Goal: Obtain resource: Download file/media

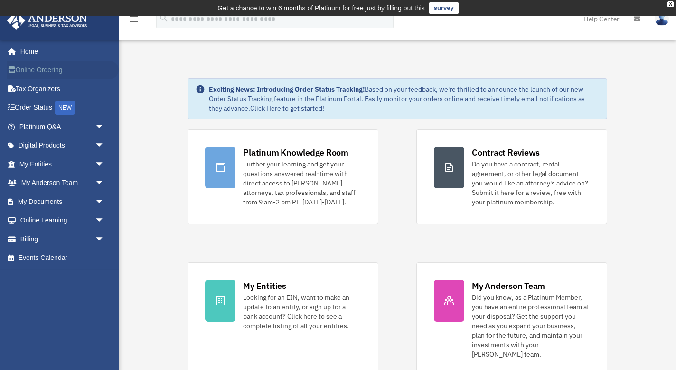
click at [51, 70] on link "Online Ordering" at bounding box center [63, 70] width 112 height 19
click at [39, 141] on link "Digital Products arrow_drop_down" at bounding box center [63, 145] width 112 height 19
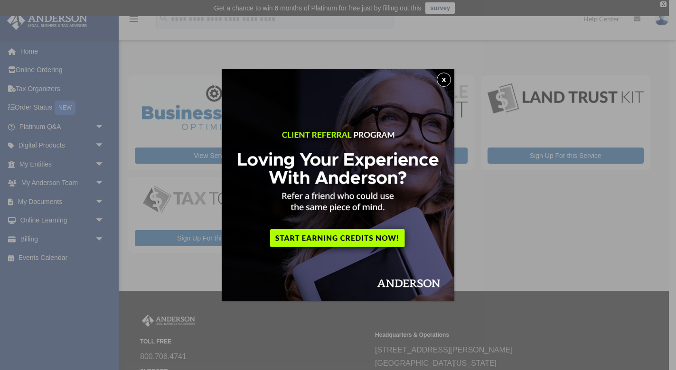
click at [447, 79] on button "x" at bounding box center [443, 80] width 14 height 14
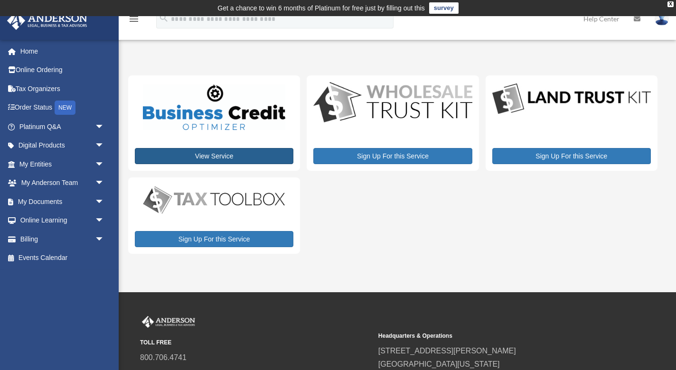
click at [265, 156] on link "View Service" at bounding box center [214, 156] width 158 height 16
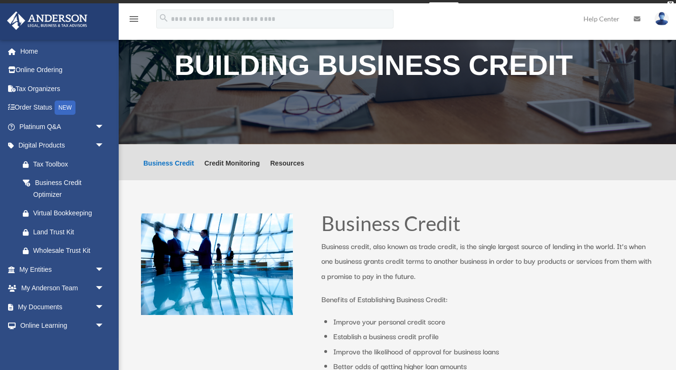
click at [367, 175] on div "Business Credit Credit Monitoring Resources Business Credit Credit Monitoring R…" at bounding box center [397, 162] width 512 height 36
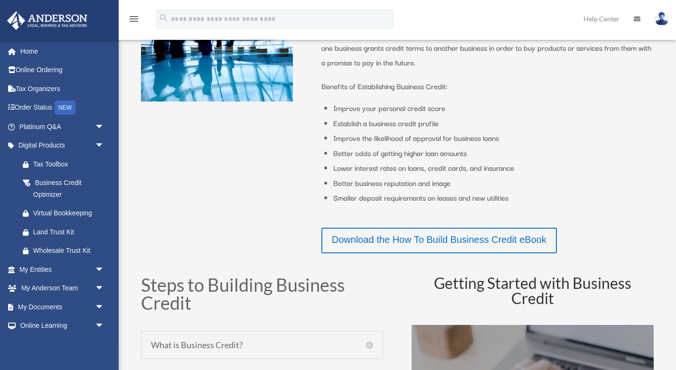
scroll to position [233, 0]
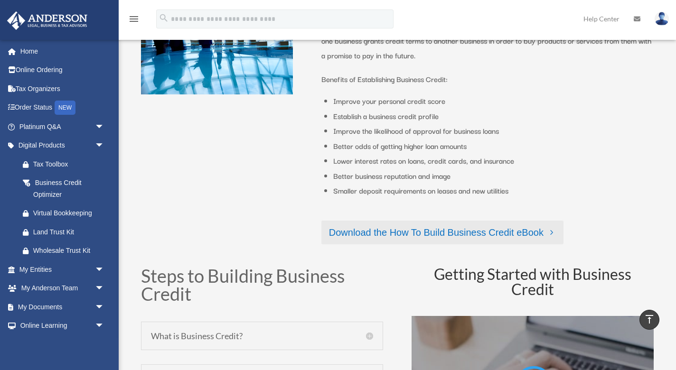
click at [444, 233] on link "Download the How To Build Business Credit eBook" at bounding box center [442, 233] width 242 height 24
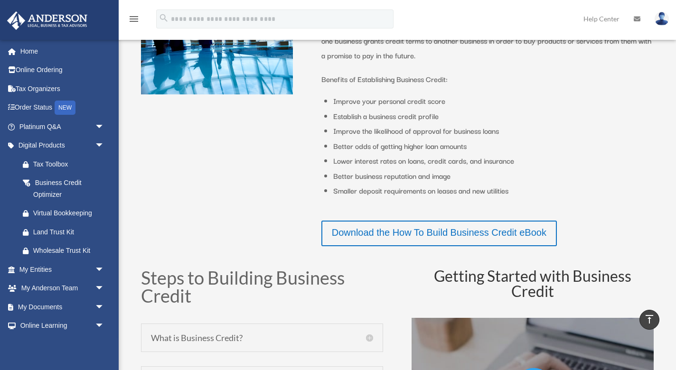
click at [271, 201] on div "Business Credit Business credit, also known as trade credit, is the single larg…" at bounding box center [397, 120] width 512 height 276
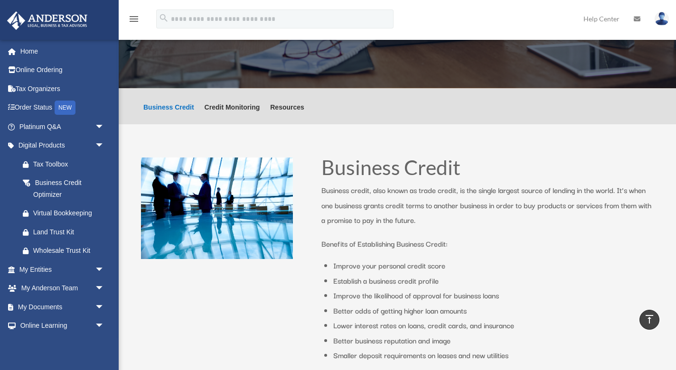
scroll to position [54, 0]
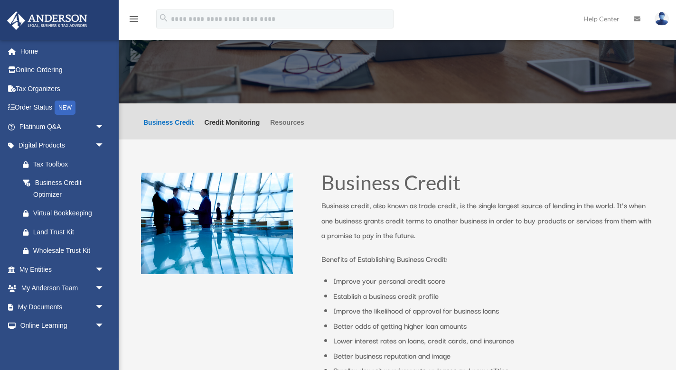
click at [285, 122] on link "Resources" at bounding box center [287, 129] width 34 height 20
